Goal: Task Accomplishment & Management: Use online tool/utility

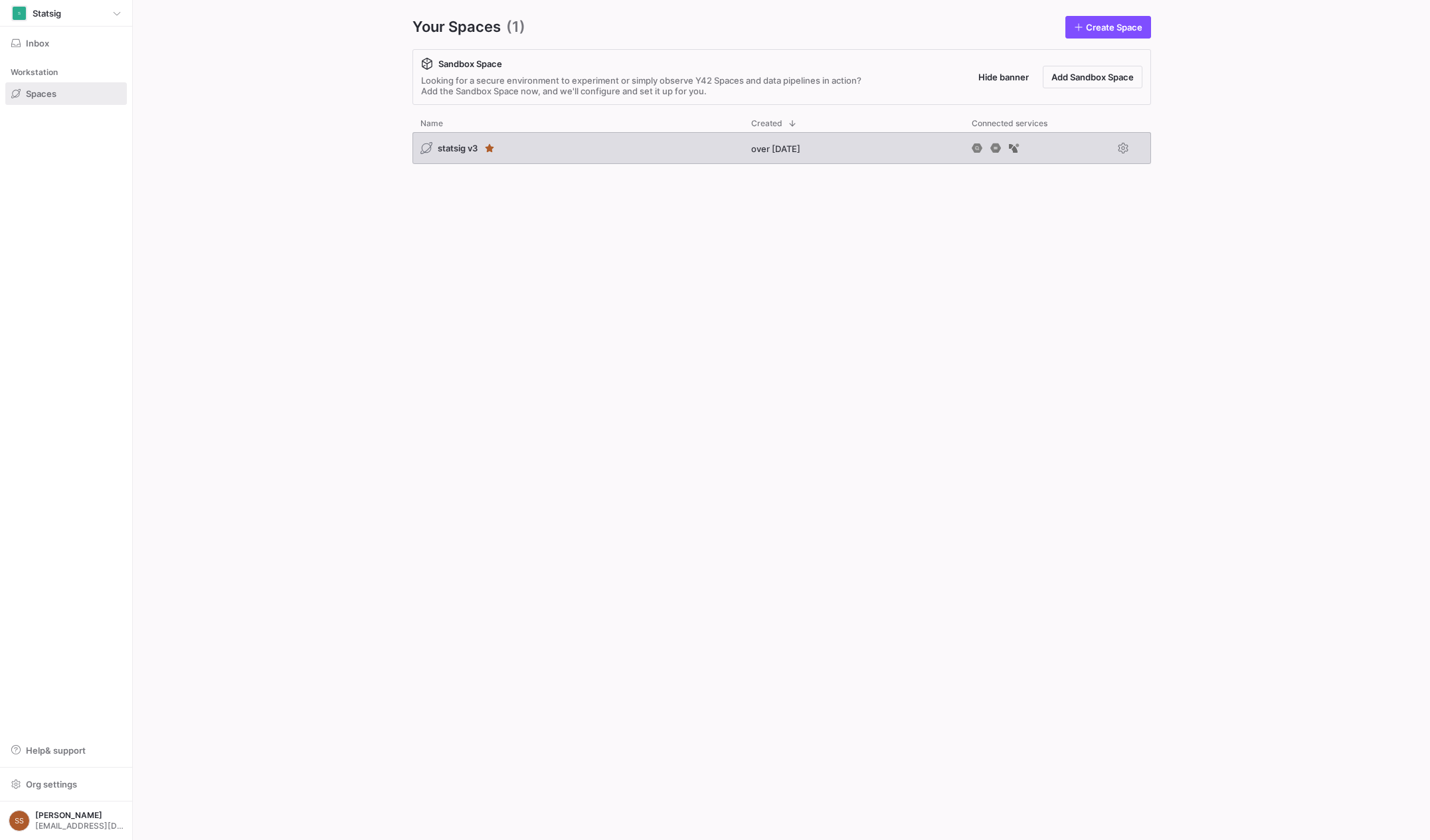
click at [456, 144] on span "statsig v3" at bounding box center [457, 147] width 40 height 10
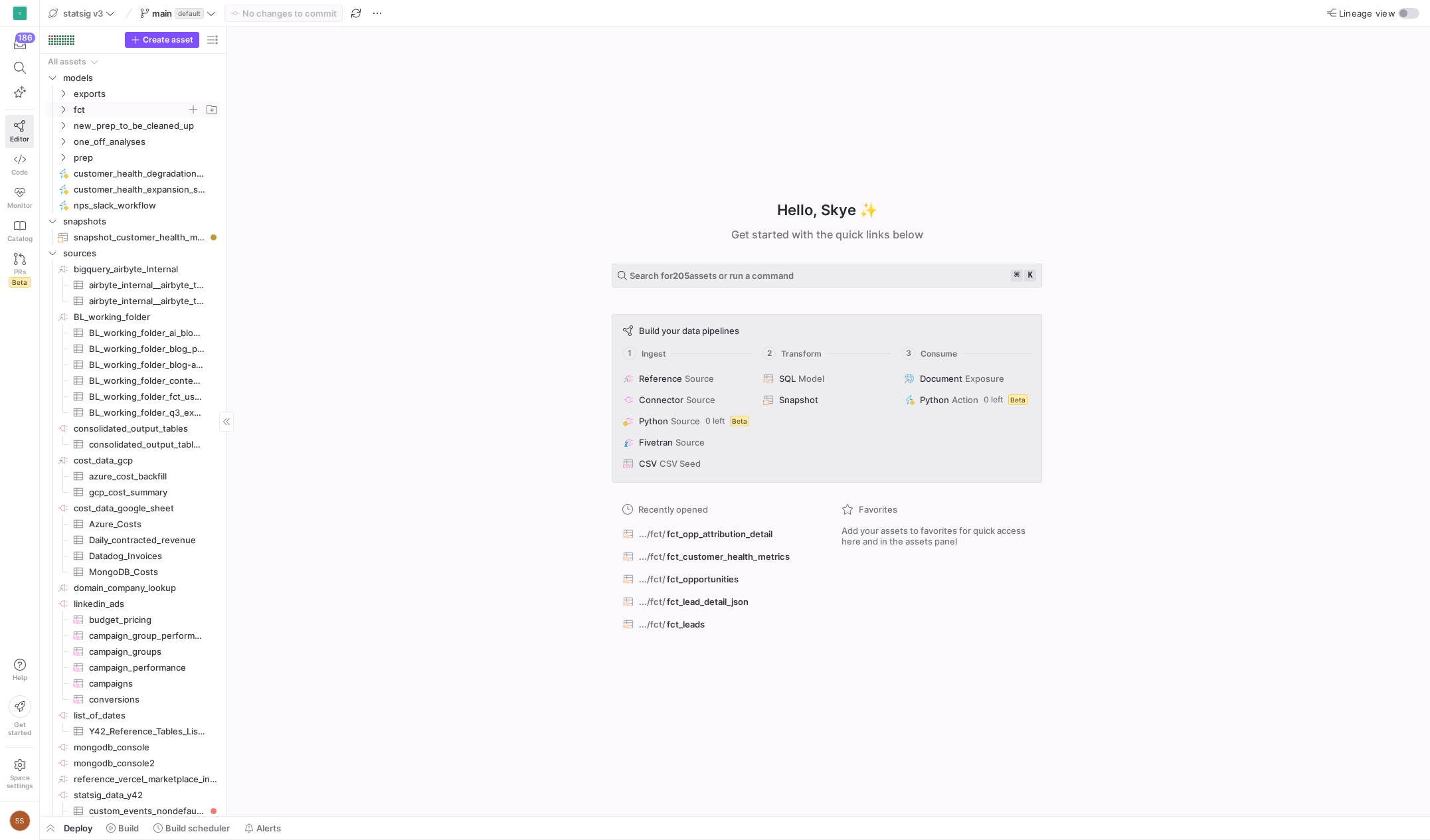
click at [64, 106] on icon "Press SPACE to select this row." at bounding box center [63, 109] width 9 height 8
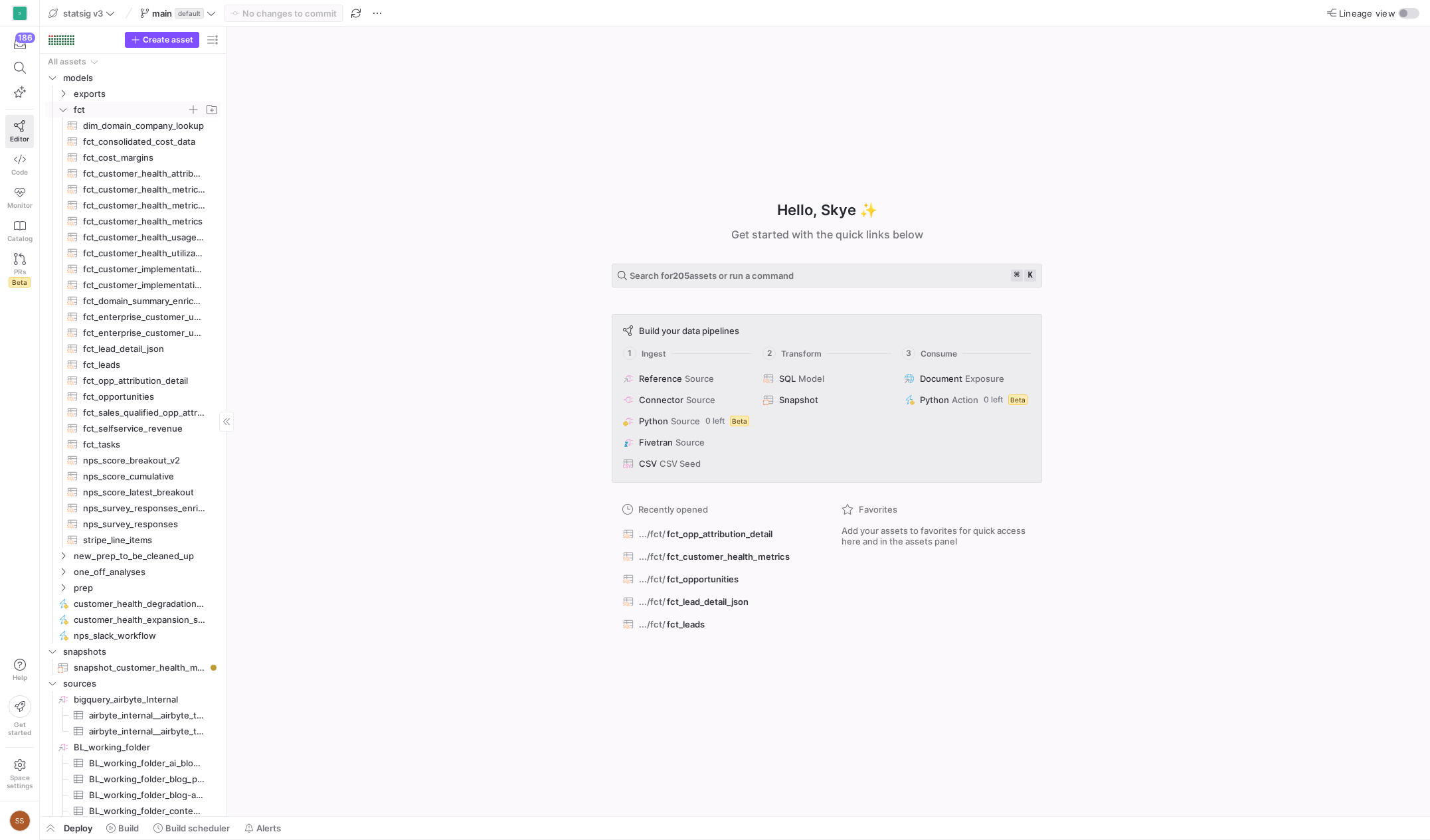
drag, startPoint x: 230, startPoint y: 422, endPoint x: 278, endPoint y: 429, distance: 48.5
click at [278, 429] on as-split "Create asset Drag here to set row groups Drag here to set column labels Group 1…" at bounding box center [735, 421] width 1390 height 790
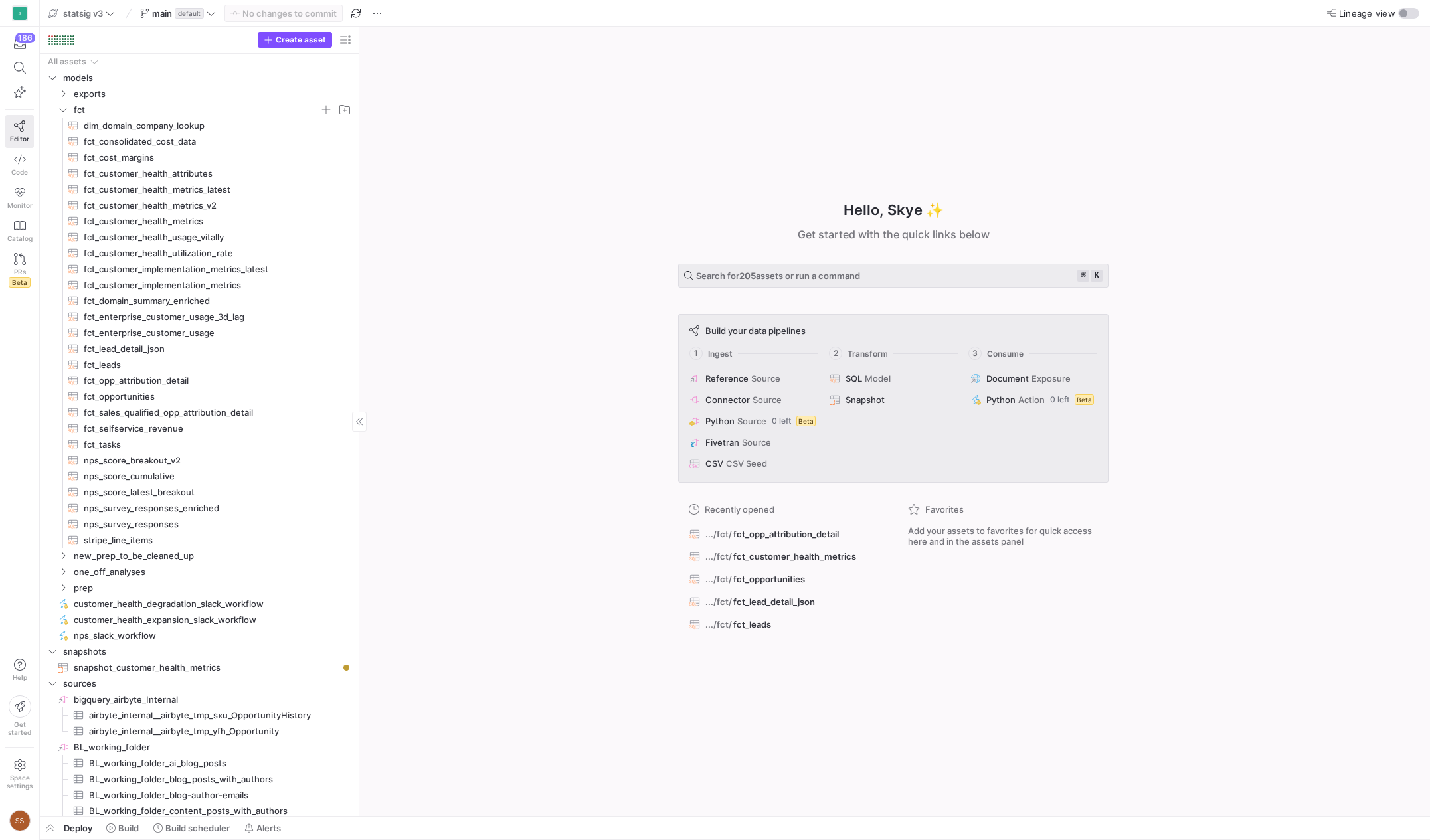
drag, startPoint x: 227, startPoint y: 367, endPoint x: 413, endPoint y: 397, distance: 188.4
